Goal: Book appointment/travel/reservation

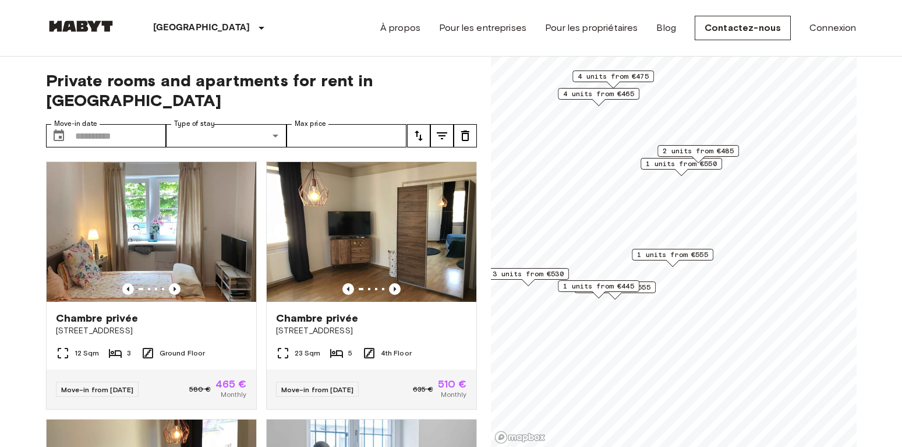
click at [693, 256] on span "1 units from €555" at bounding box center [672, 254] width 71 height 10
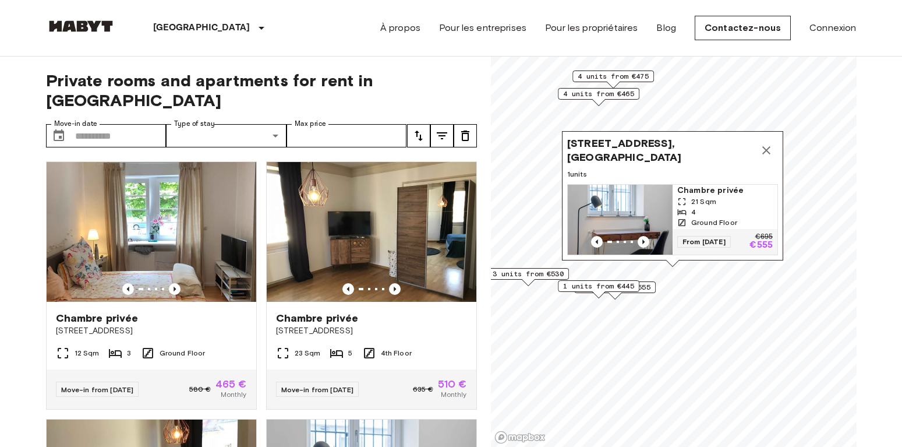
click at [714, 190] on span "Chambre privée" at bounding box center [724, 191] width 95 height 12
click at [103, 124] on input "Move-in date" at bounding box center [120, 135] width 91 height 23
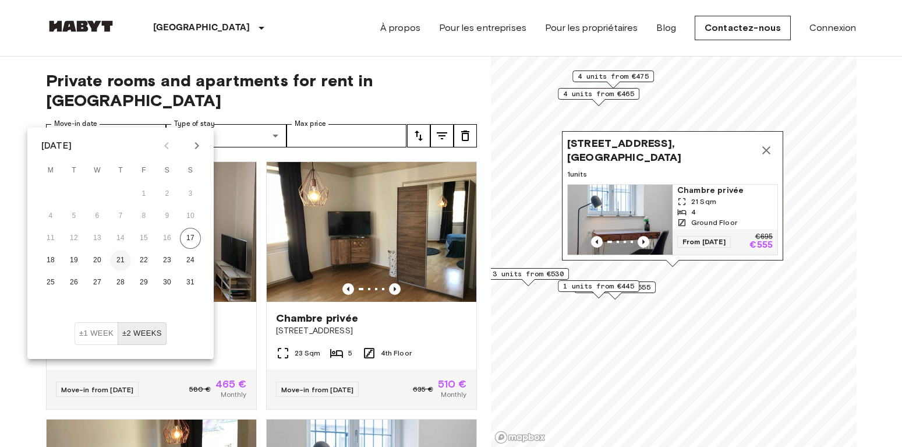
click at [117, 265] on button "21" at bounding box center [120, 260] width 21 height 21
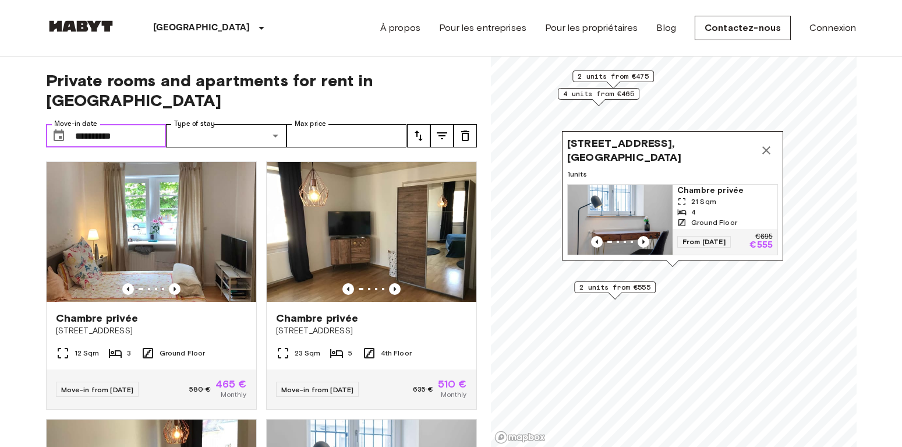
type input "**********"
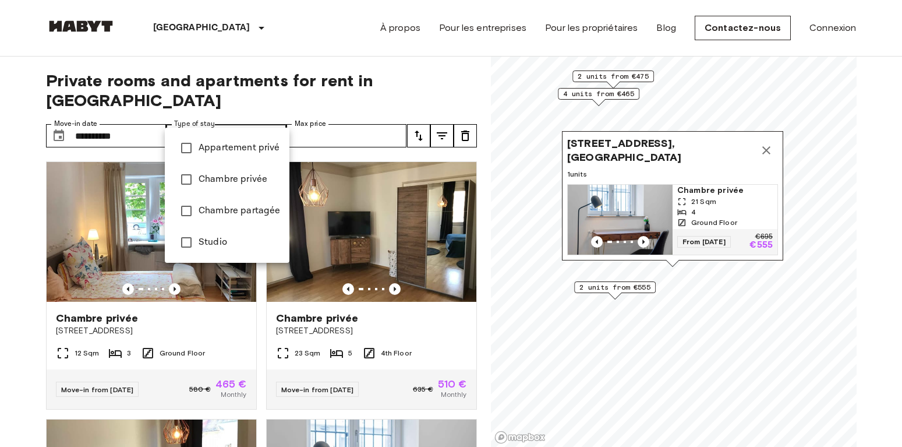
click at [454, 76] on div at bounding box center [451, 223] width 902 height 447
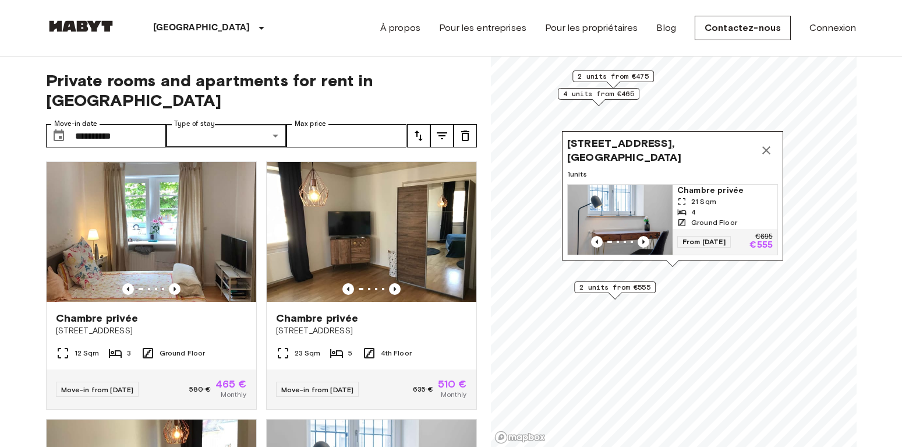
click at [38, 179] on div "Chambre privée Schwabstraße 163 12 Sqm 3 Ground Floor Move-in from 20 Aug 25 58…" at bounding box center [147, 280] width 220 height 257
click at [767, 147] on icon "Map marker" at bounding box center [766, 150] width 14 height 14
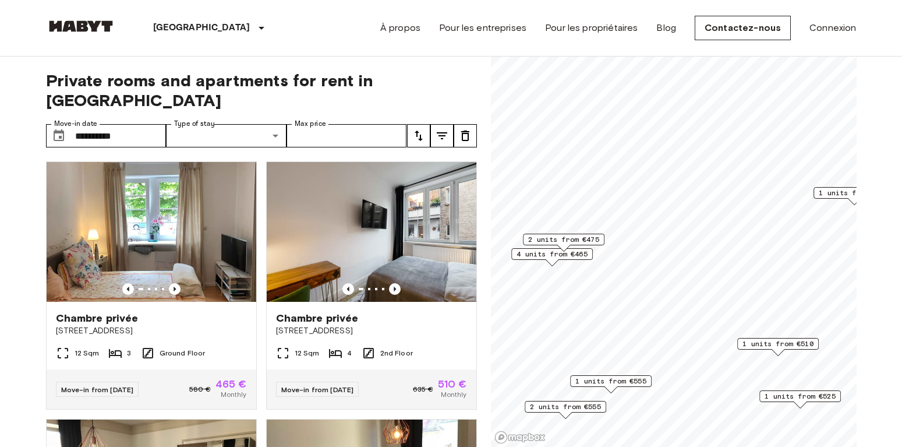
click at [757, 343] on span "1 units from €510" at bounding box center [777, 343] width 71 height 10
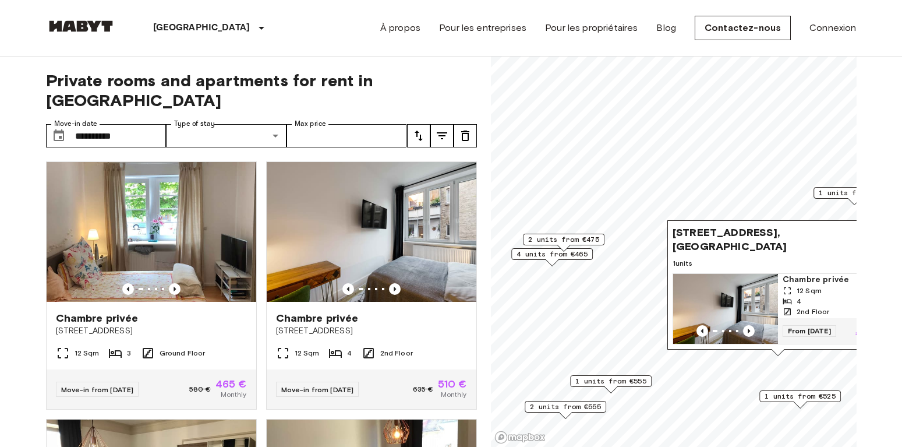
click at [778, 248] on span "Pfarrstraße 15, 70182 Stuttgart, GER" at bounding box center [765, 239] width 187 height 28
click at [712, 307] on img "Map marker" at bounding box center [725, 309] width 105 height 70
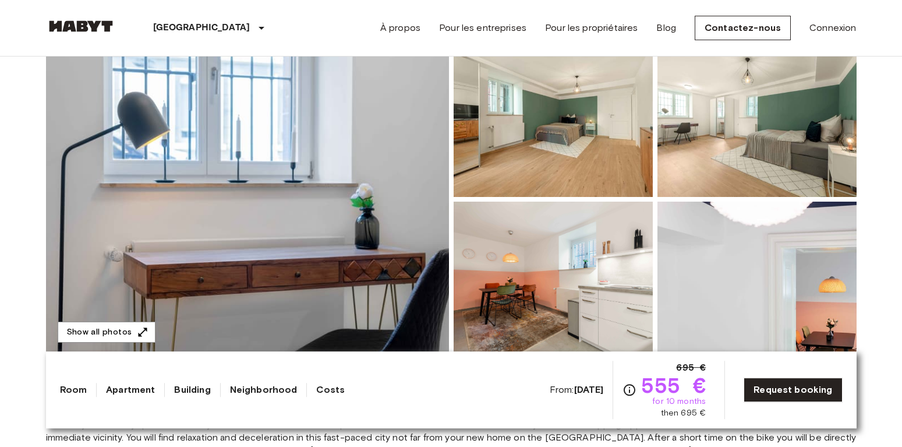
scroll to position [59, 0]
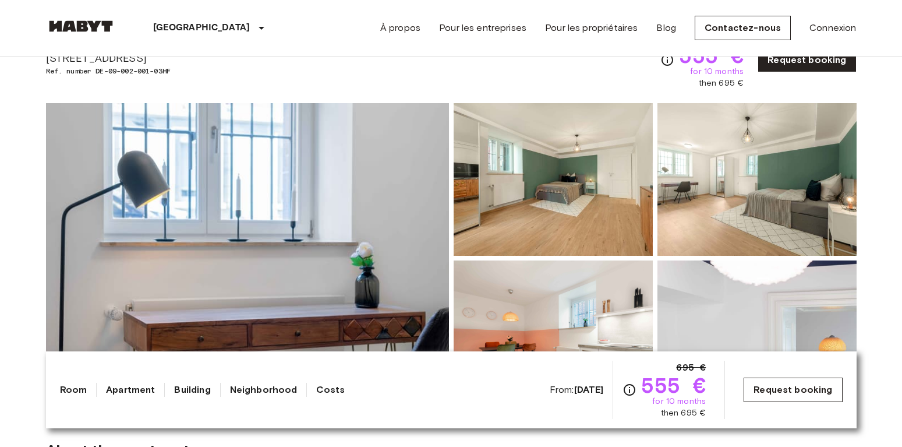
click at [798, 396] on link "Request booking" at bounding box center [792, 389] width 98 height 24
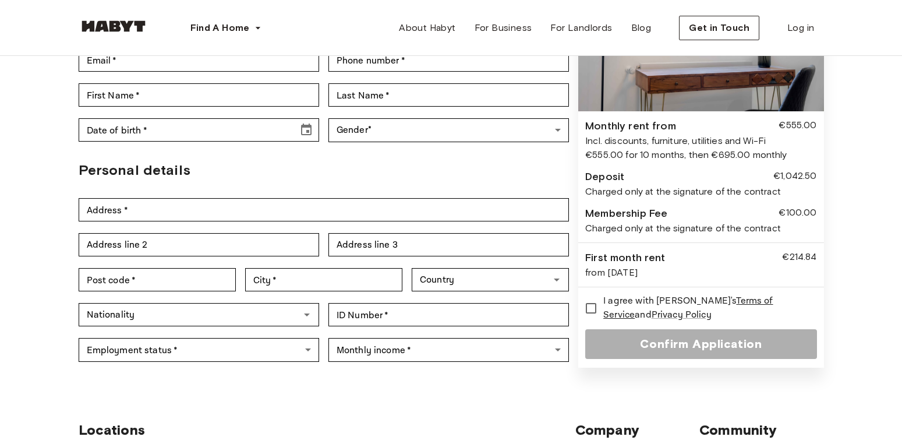
scroll to position [119, 0]
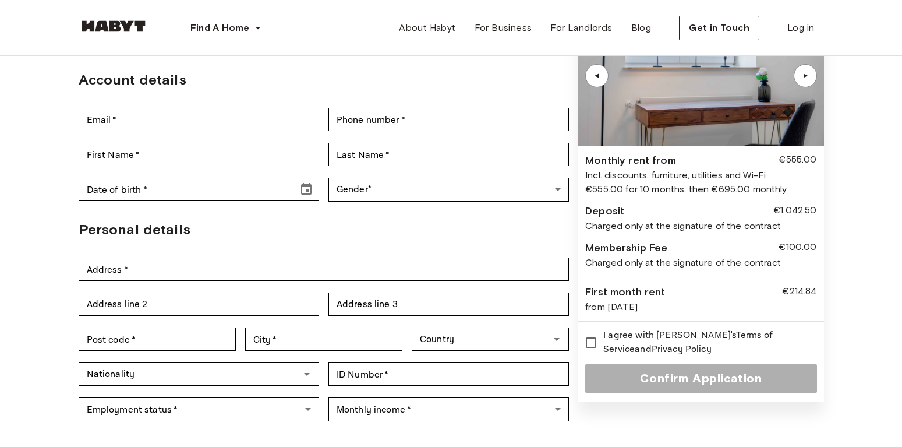
click at [863, 232] on div "Back to room details Private Room in Stuttgart, West Account details Email   * …" at bounding box center [451, 185] width 838 height 497
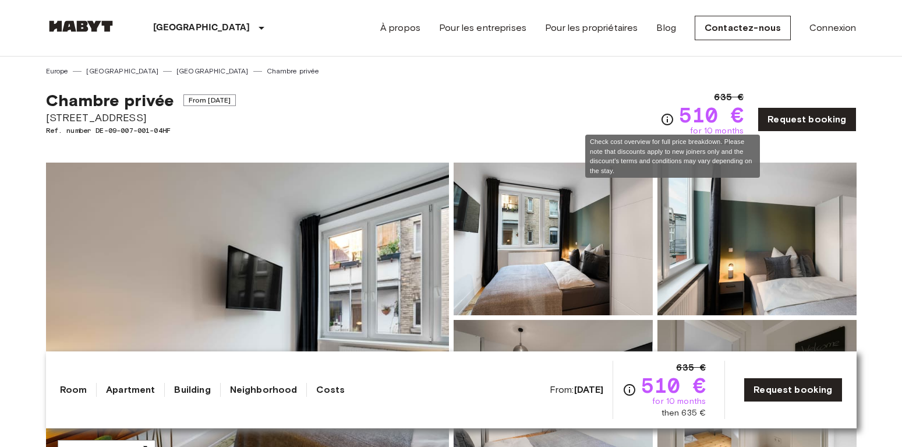
click at [670, 119] on icon "Check cost overview for full price breakdown. Please note that discounts apply …" at bounding box center [667, 119] width 14 height 14
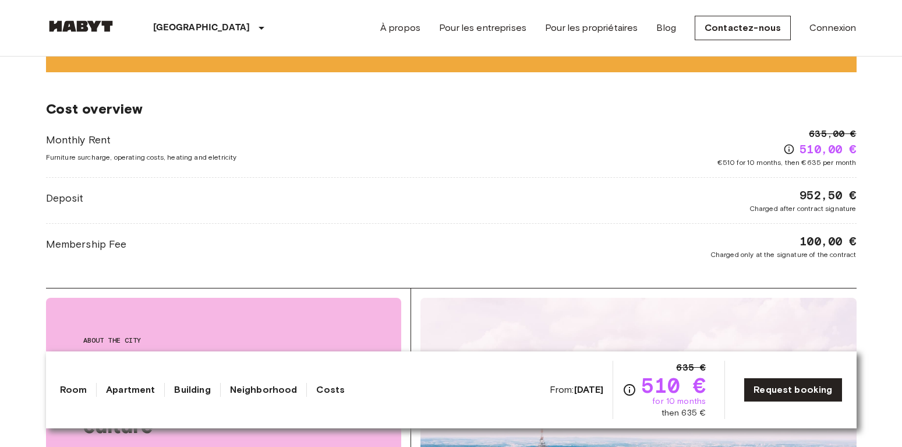
scroll to position [950, 0]
